Goal: Task Accomplishment & Management: Complete application form

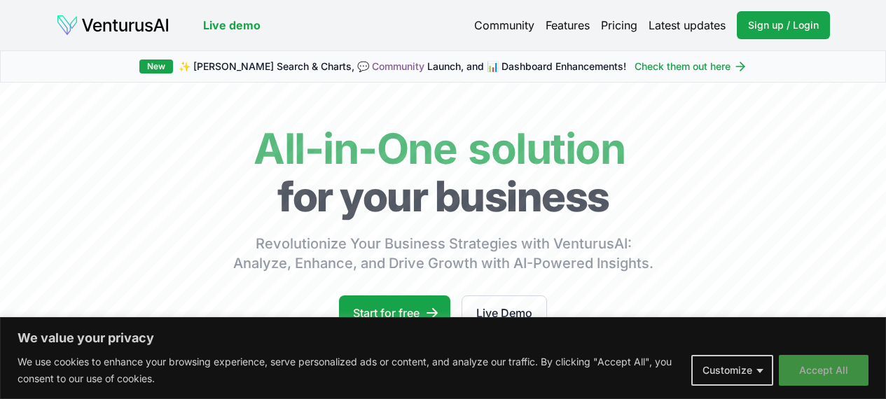
click at [821, 373] on button "Accept All" at bounding box center [824, 370] width 90 height 31
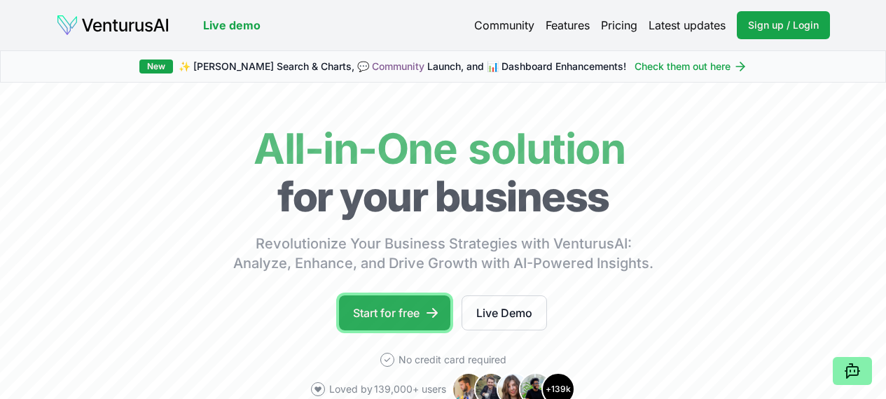
click at [366, 322] on link "Start for free" at bounding box center [394, 312] width 111 height 35
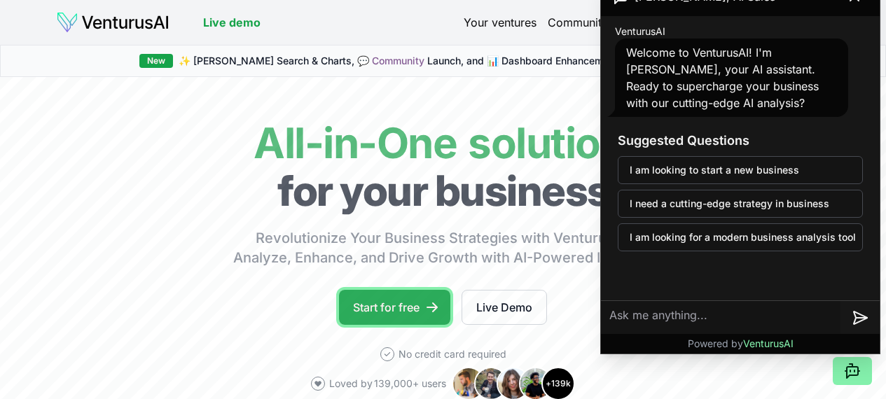
click at [381, 318] on link "Start for free" at bounding box center [394, 307] width 111 height 35
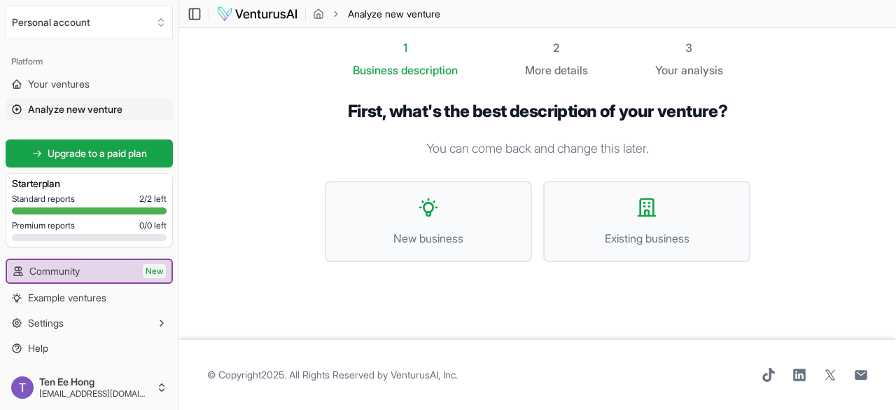
click at [507, 371] on div "© Copyright 2025 . All Rights Reserved by [PERSON_NAME], Inc ." at bounding box center [537, 375] width 661 height 14
click at [271, 373] on span "© Copyright 2025 . All Rights Reserved by [PERSON_NAME], Inc ." at bounding box center [332, 375] width 251 height 14
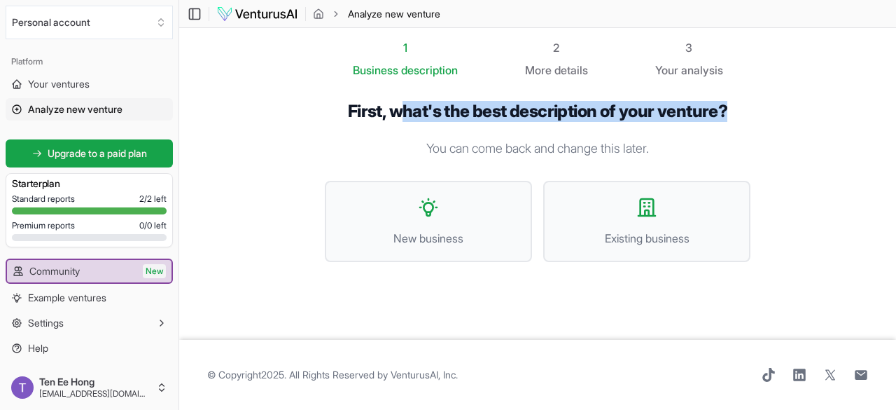
drag, startPoint x: 402, startPoint y: 117, endPoint x: 760, endPoint y: 97, distance: 359.1
click at [760, 97] on div "First, what's the best description of your venture? You can come back and chang…" at bounding box center [538, 192] width 471 height 228
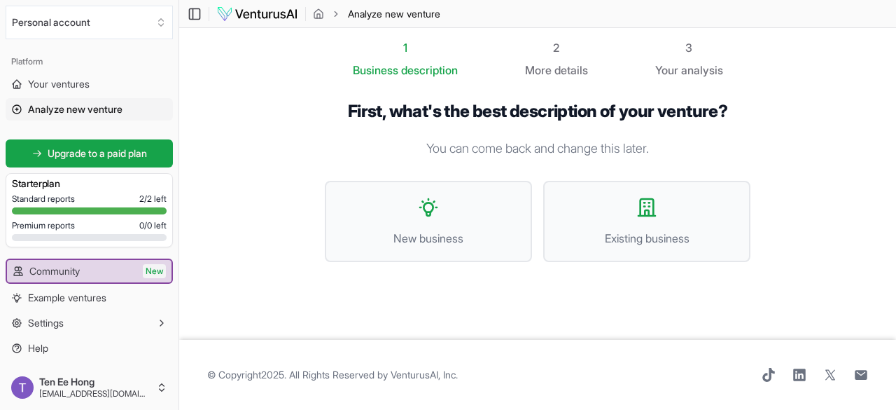
click at [625, 135] on div "First, what's the best description of your venture? You can come back and chang…" at bounding box center [538, 192] width 426 height 183
click at [402, 67] on span "description" at bounding box center [429, 70] width 57 height 14
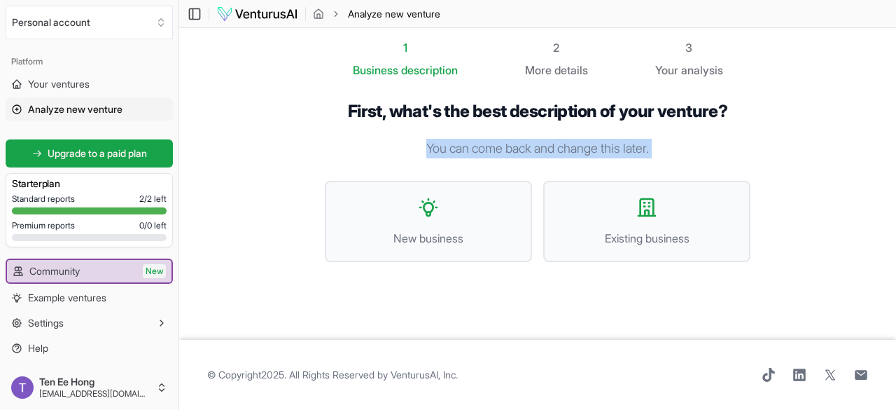
drag, startPoint x: 422, startPoint y: 164, endPoint x: 429, endPoint y: 195, distance: 32.3
click at [422, 166] on div "First, what's the best description of your venture? You can come back and chang…" at bounding box center [538, 192] width 426 height 183
click at [427, 235] on span "New business" at bounding box center [428, 238] width 176 height 17
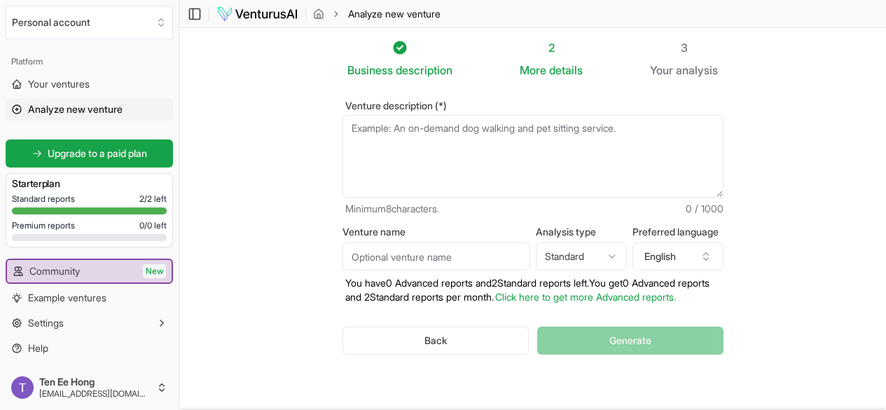
click at [503, 160] on textarea "Venture description (*)" at bounding box center [532, 156] width 381 height 83
click at [552, 184] on textarea "Venture description (*)" at bounding box center [532, 156] width 381 height 83
paste textarea "I have given idea for Coffee Shop in [GEOGRAPHIC_DATA], [GEOGRAPHIC_DATA]"
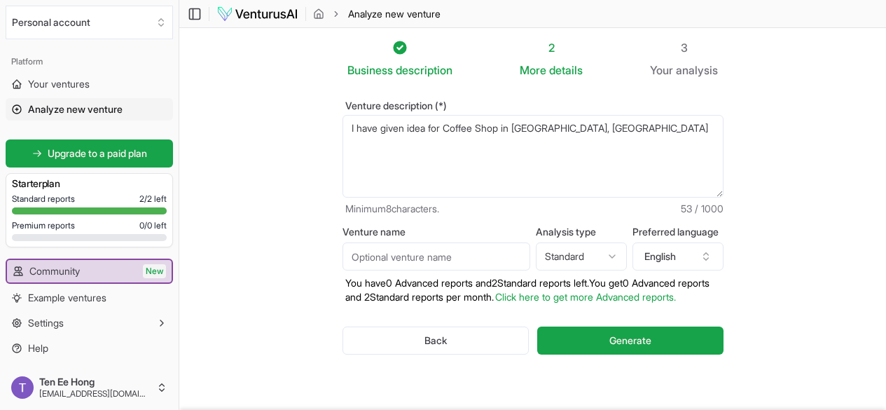
paste textarea "five style food"
click at [342, 139] on textarea "I have given idea for Coffee Shop in [GEOGRAPHIC_DATA], [GEOGRAPHIC_DATA]" at bounding box center [532, 156] width 381 height 83
click at [442, 132] on textarea "I have given idea for Coffee Shop in [GEOGRAPHIC_DATA], [GEOGRAPHIC_DATA] sell …" at bounding box center [532, 156] width 381 height 83
drag, startPoint x: 442, startPoint y: 132, endPoint x: 459, endPoint y: 130, distance: 17.6
click at [459, 130] on textarea "I have given idea for Coffee Shop in [GEOGRAPHIC_DATA], [GEOGRAPHIC_DATA] sell …" at bounding box center [532, 156] width 381 height 83
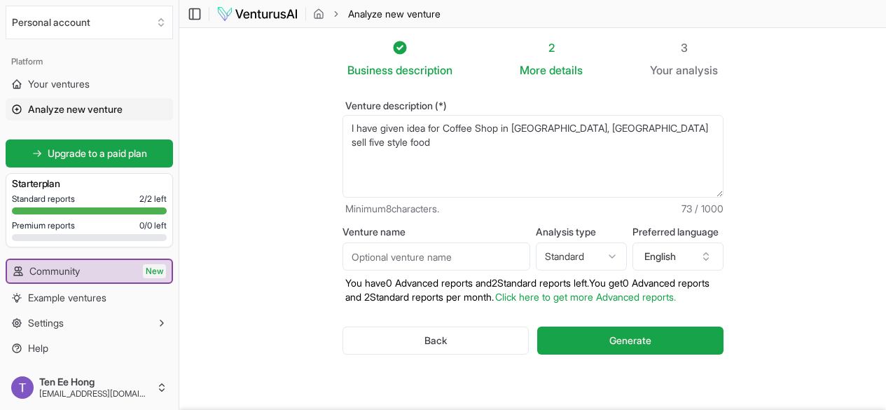
paste textarea "6. Small Restaurant"
click at [437, 133] on textarea "I have given idea for Coffee Shop in [GEOGRAPHIC_DATA], [GEOGRAPHIC_DATA] sell …" at bounding box center [532, 156] width 381 height 83
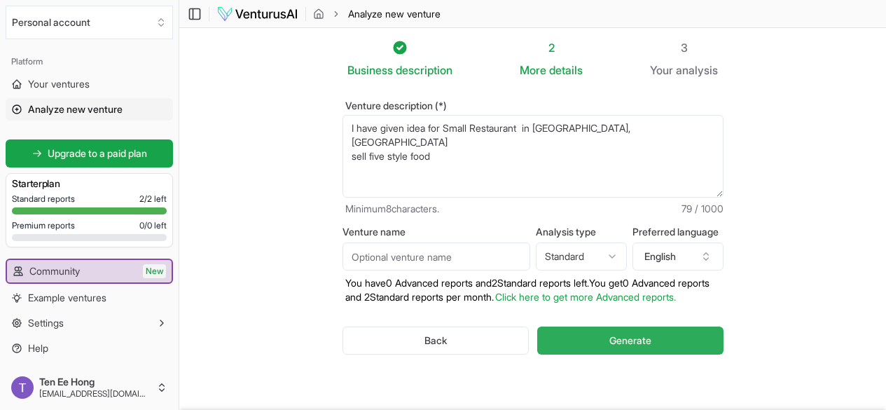
type textarea "I have given idea for Small Restaurant in [GEOGRAPHIC_DATA], [GEOGRAPHIC_DATA] …"
click at [620, 339] on span "Generate" at bounding box center [630, 340] width 42 height 14
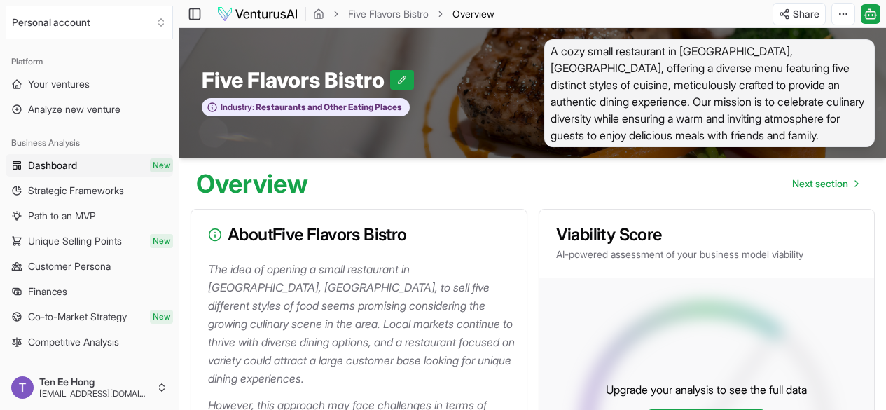
drag, startPoint x: 120, startPoint y: 37, endPoint x: 339, endPoint y: 59, distance: 220.2
click at [120, 37] on button "Personal account" at bounding box center [89, 23] width 167 height 34
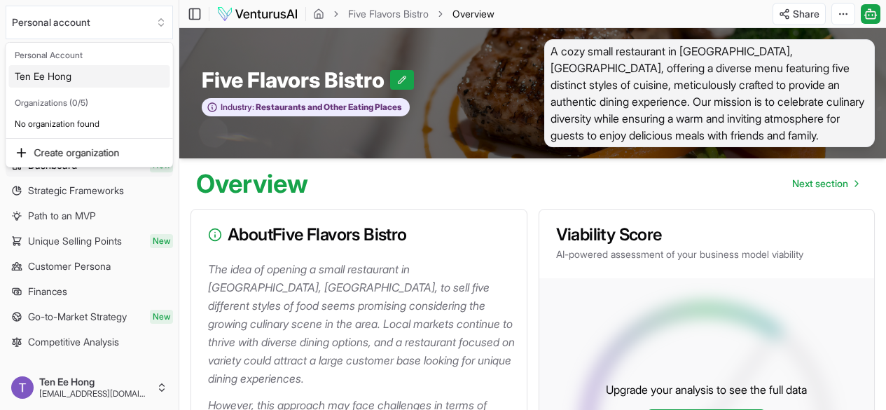
click at [393, 21] on html "We value your privacy We use cookies to enhance your browsing experience, serve…" at bounding box center [443, 205] width 886 height 410
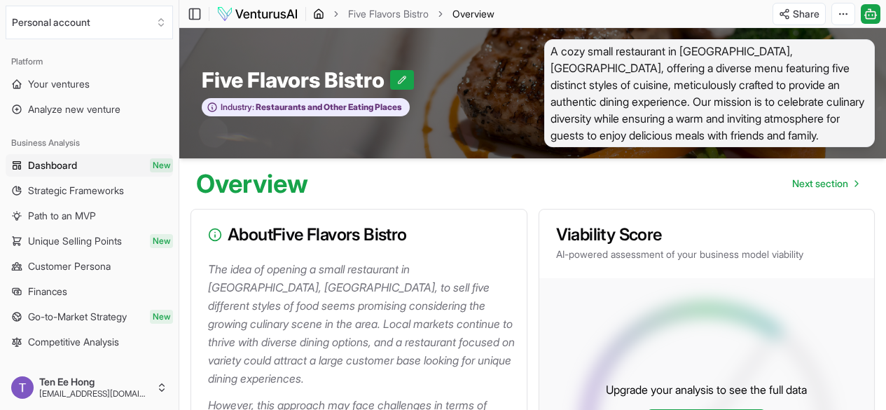
click at [321, 11] on icon "breadcrumb" at bounding box center [318, 13] width 8 height 9
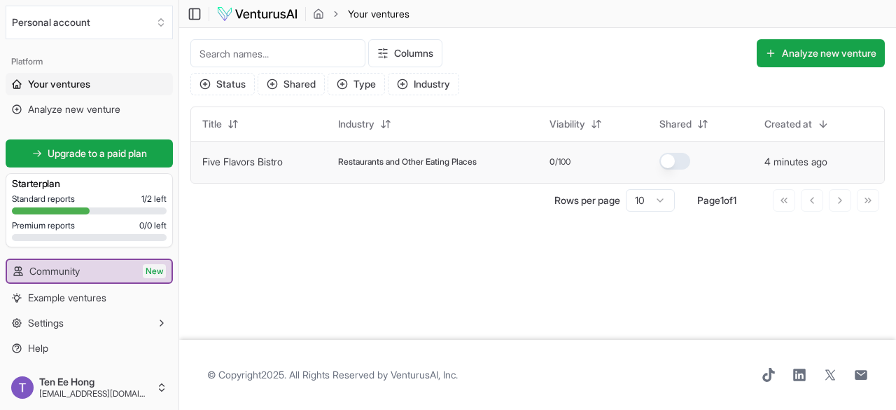
drag, startPoint x: 321, startPoint y: 154, endPoint x: 315, endPoint y: 160, distance: 8.4
click at [315, 160] on td "Five Flavors Bistro" at bounding box center [259, 162] width 136 height 42
click at [295, 170] on td "Five Flavors Bistro" at bounding box center [259, 162] width 136 height 42
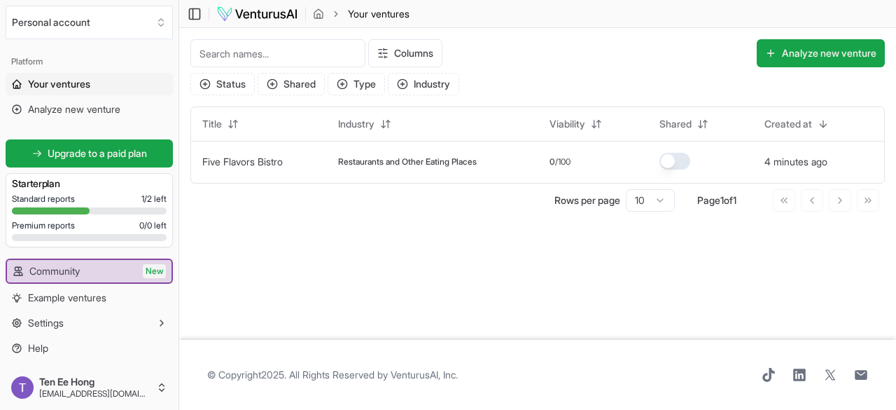
click at [277, 19] on img at bounding box center [257, 14] width 82 height 17
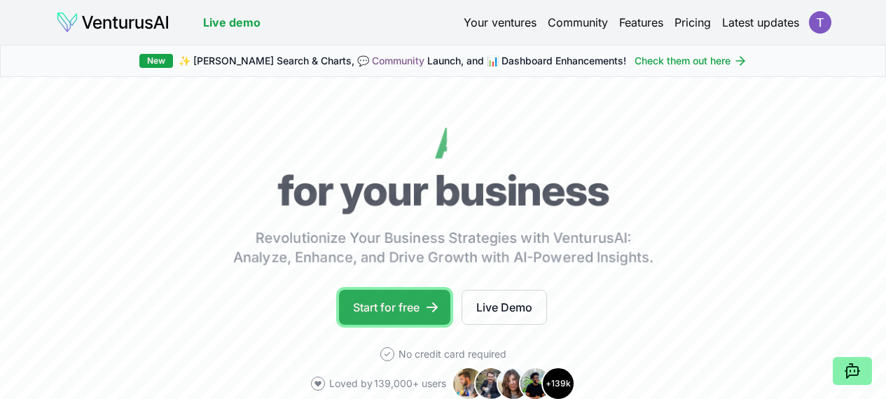
click at [381, 318] on link "Start for free" at bounding box center [394, 307] width 111 height 35
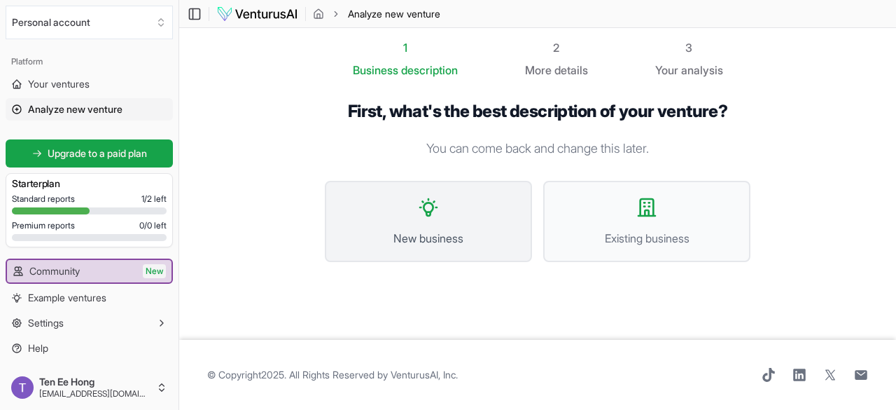
click at [408, 239] on span "New business" at bounding box center [428, 238] width 176 height 17
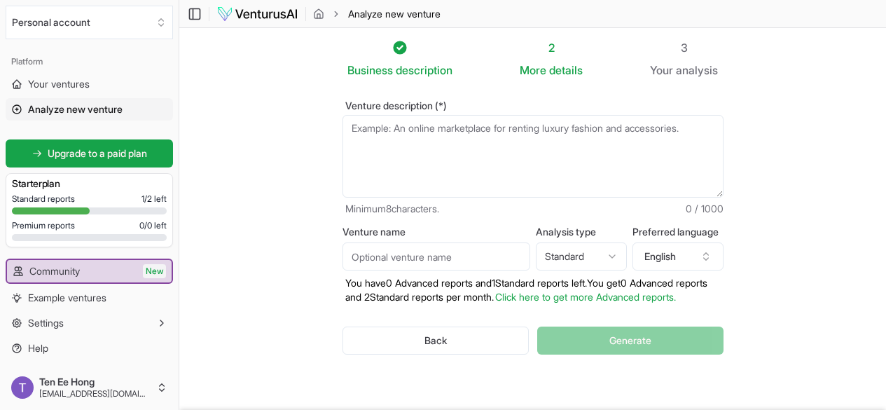
click at [437, 167] on textarea "Venture description (*)" at bounding box center [532, 156] width 381 height 83
paste textarea "6. Small Restaurant"
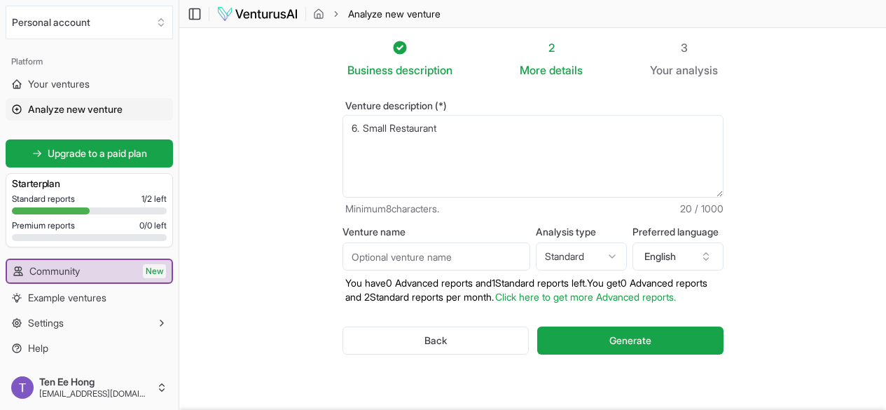
click at [348, 126] on textarea "6. Small Restaurant" at bounding box center [532, 156] width 381 height 83
click at [342, 125] on textarea "6. Small Restaurant" at bounding box center [532, 156] width 381 height 83
paste textarea "for example, I have given idea for Coffee Shop in [GEOGRAPHIC_DATA], [GEOGRAPHI…"
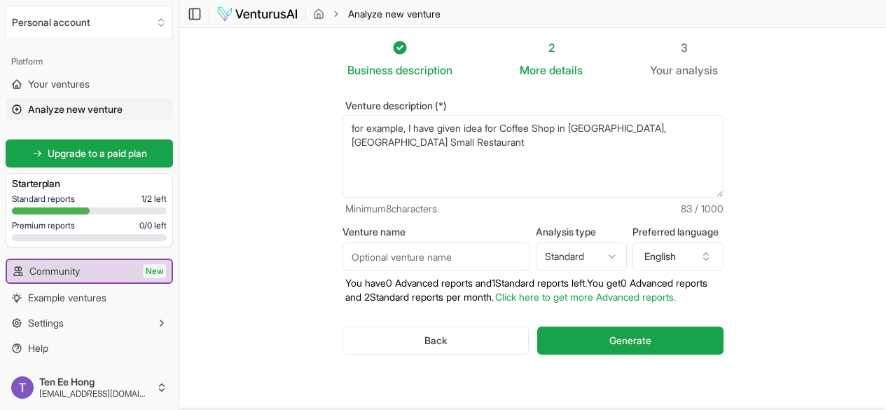
click at [639, 125] on textarea "6. Small Restaurant" at bounding box center [532, 156] width 381 height 83
drag, startPoint x: 639, startPoint y: 125, endPoint x: 669, endPoint y: 125, distance: 30.1
click at [669, 125] on textarea "6. Small Restaurant" at bounding box center [532, 156] width 381 height 83
click at [496, 125] on textarea "6. Small Restaurant" at bounding box center [532, 156] width 381 height 83
drag, startPoint x: 496, startPoint y: 125, endPoint x: 518, endPoint y: 126, distance: 22.4
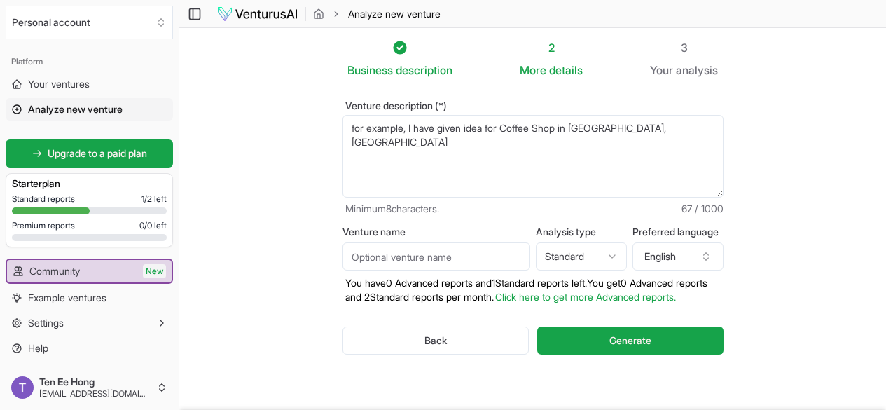
click at [518, 126] on textarea "6. Small Restaurant" at bounding box center [532, 156] width 381 height 83
paste textarea "Small Restaurant"
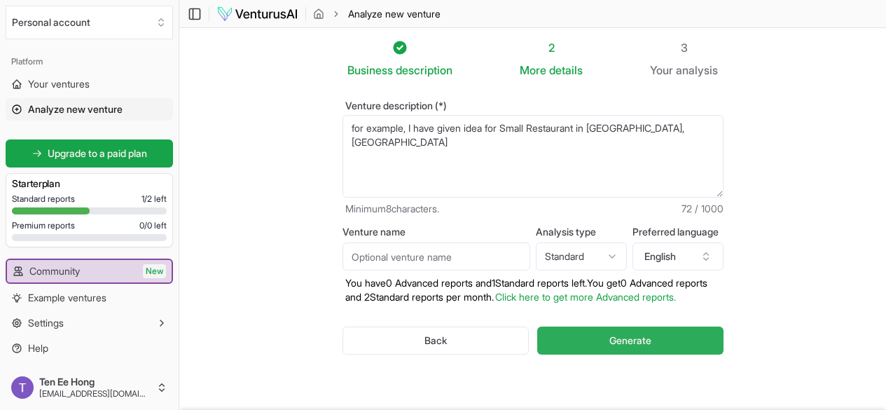
type textarea "for example, I have given idea for Small Restaurant in [GEOGRAPHIC_DATA], [GEOG…"
click at [623, 349] on button "Generate" at bounding box center [630, 340] width 186 height 28
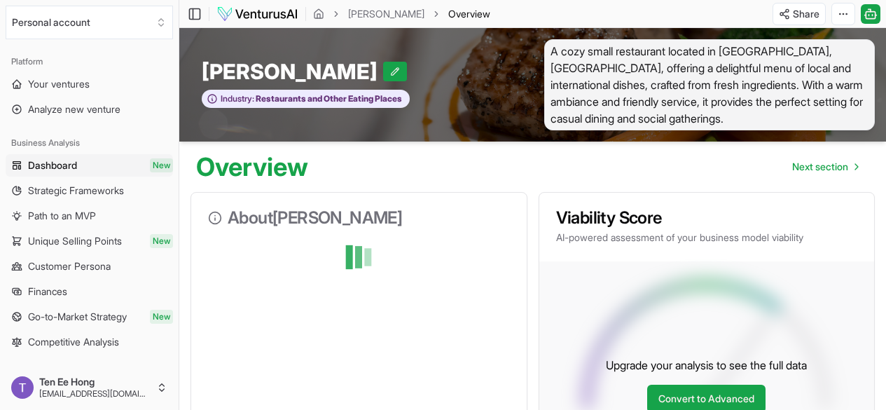
scroll to position [70, 0]
